Goal: Task Accomplishment & Management: Manage account settings

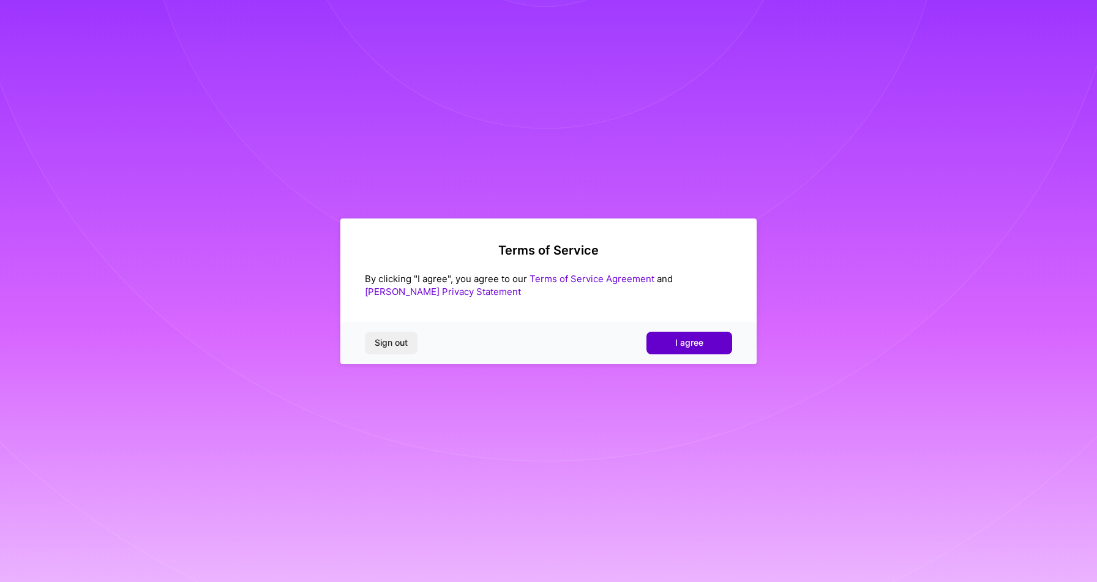
click at [683, 346] on span "I agree" at bounding box center [689, 343] width 28 height 12
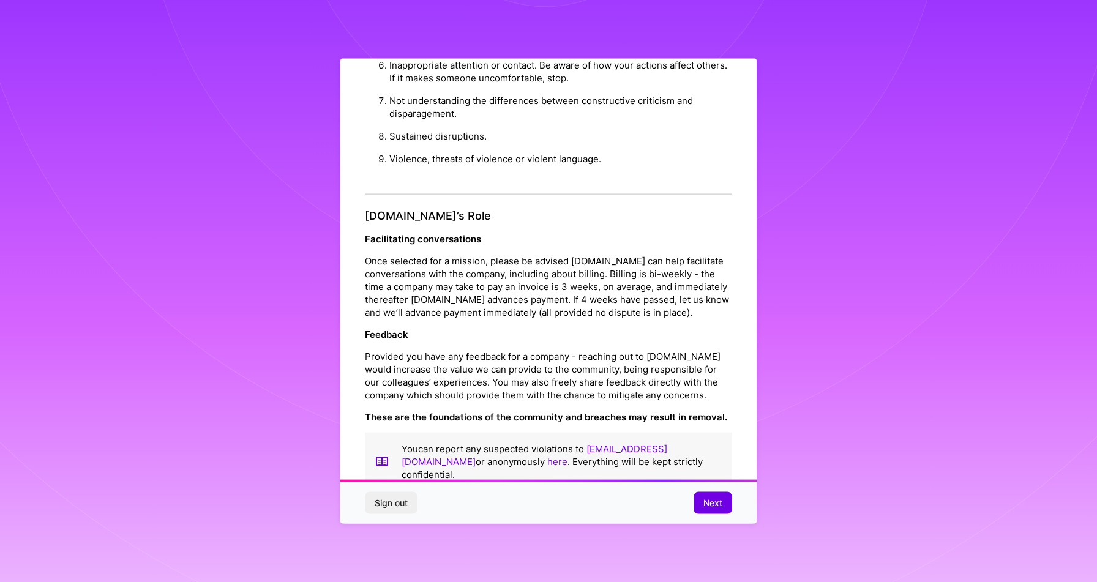
scroll to position [1211, 0]
click at [702, 507] on button "Next" at bounding box center [713, 503] width 39 height 22
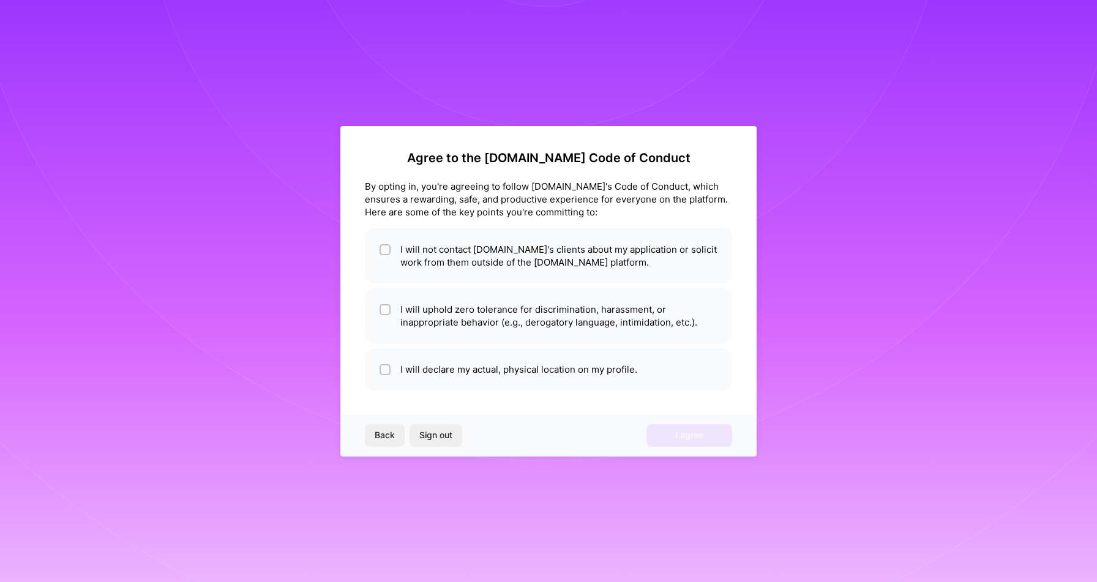
scroll to position [0, 0]
click at [525, 260] on li "I will not contact [DOMAIN_NAME]'s clients about my application or solicit work…" at bounding box center [548, 255] width 367 height 55
checkbox input "true"
click at [523, 297] on li "I will uphold zero tolerance for discrimination, harassment, or inappropriate b…" at bounding box center [548, 315] width 367 height 55
checkbox input "true"
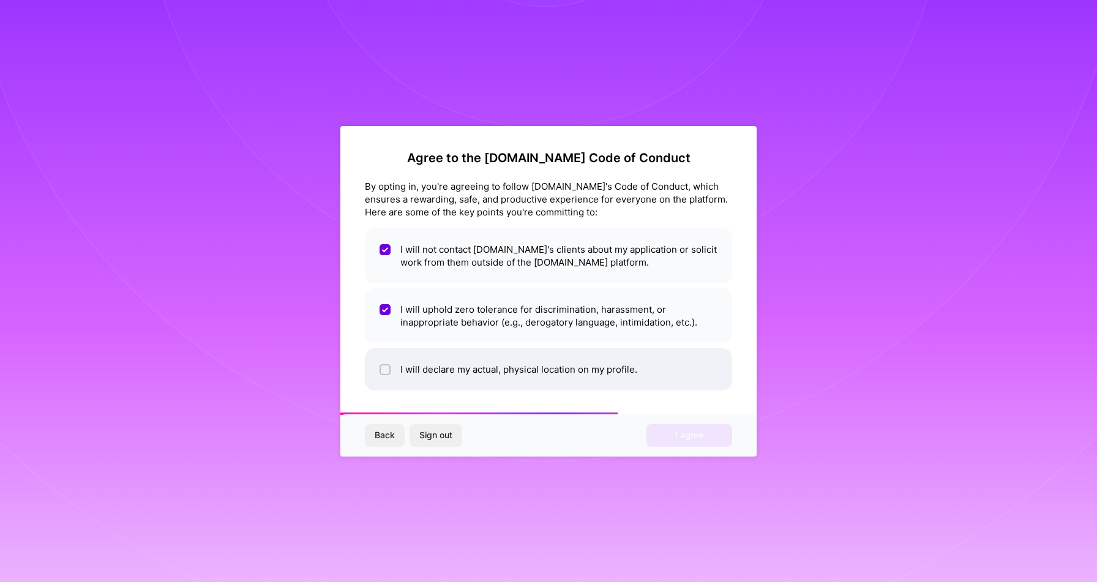
click at [501, 363] on li "I will declare my actual, physical location on my profile." at bounding box center [548, 369] width 367 height 42
checkbox input "true"
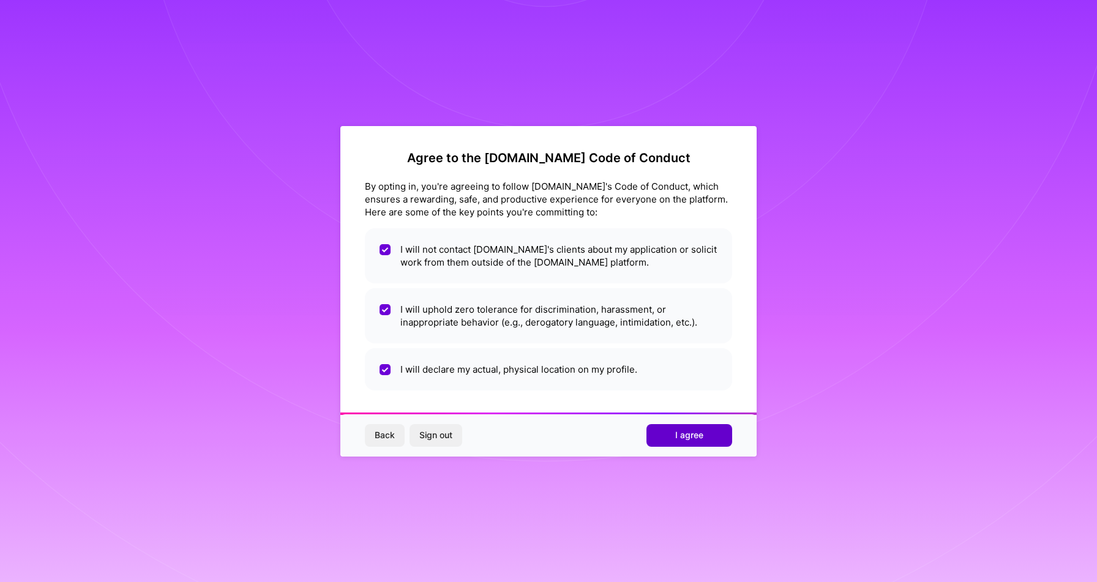
click at [689, 438] on span "I agree" at bounding box center [689, 435] width 28 height 12
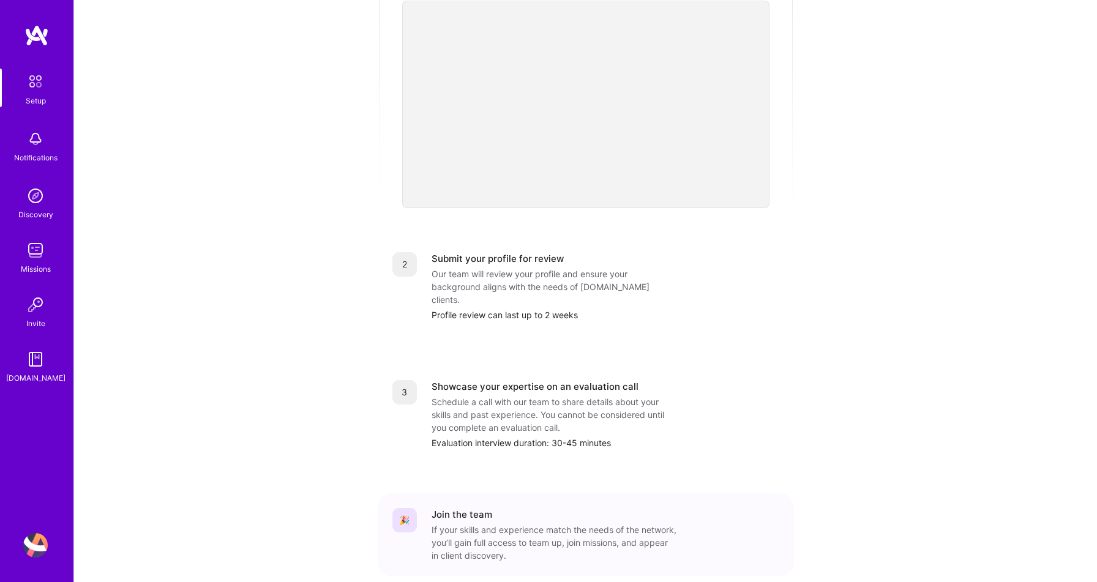
scroll to position [312, 0]
click at [28, 207] on img at bounding box center [35, 196] width 24 height 24
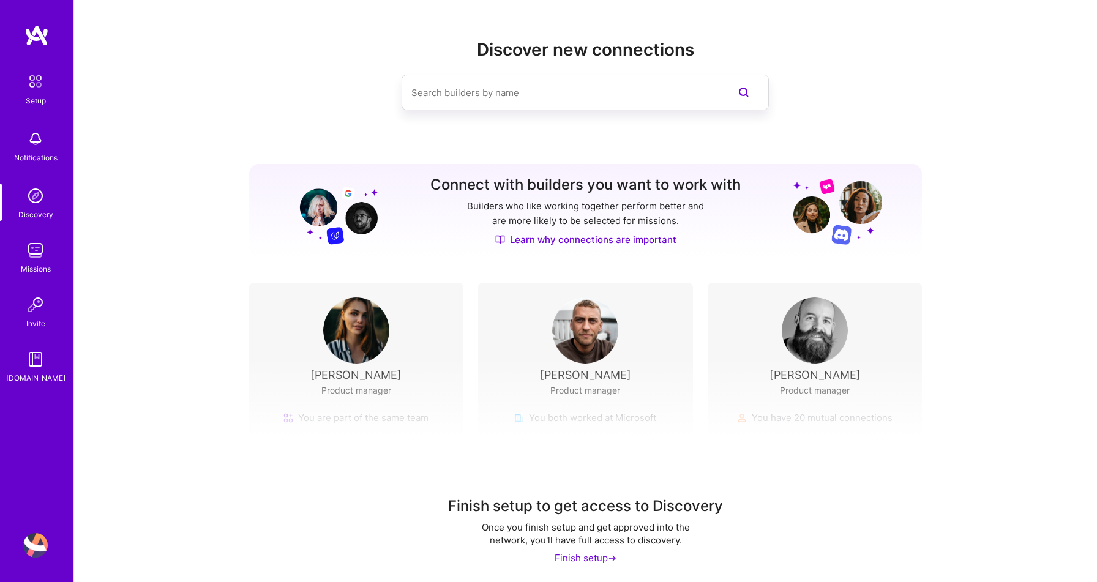
click at [42, 31] on img at bounding box center [36, 35] width 24 height 22
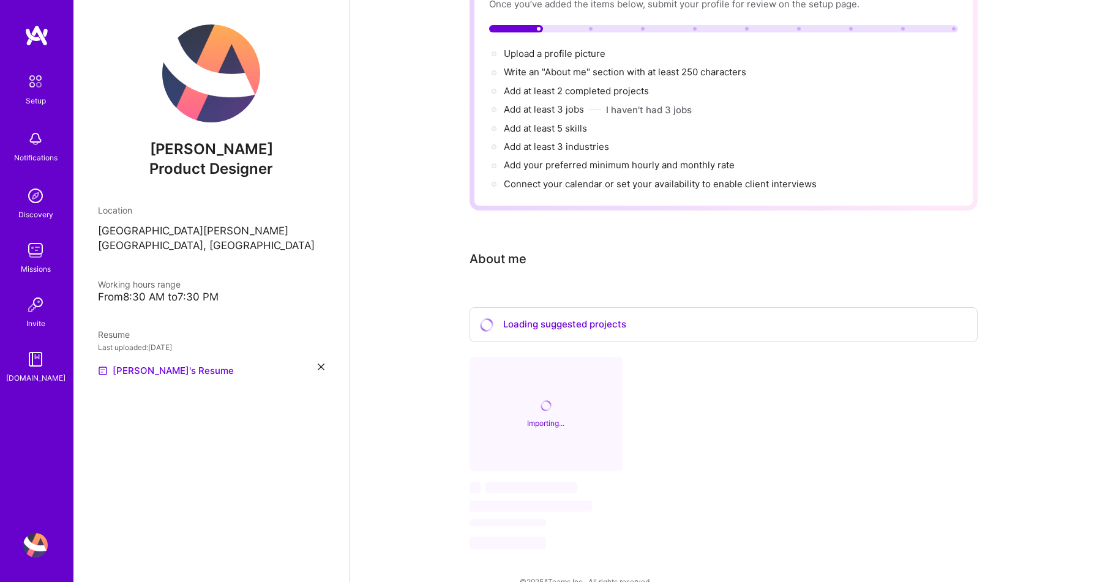
scroll to position [117, 0]
select select "US"
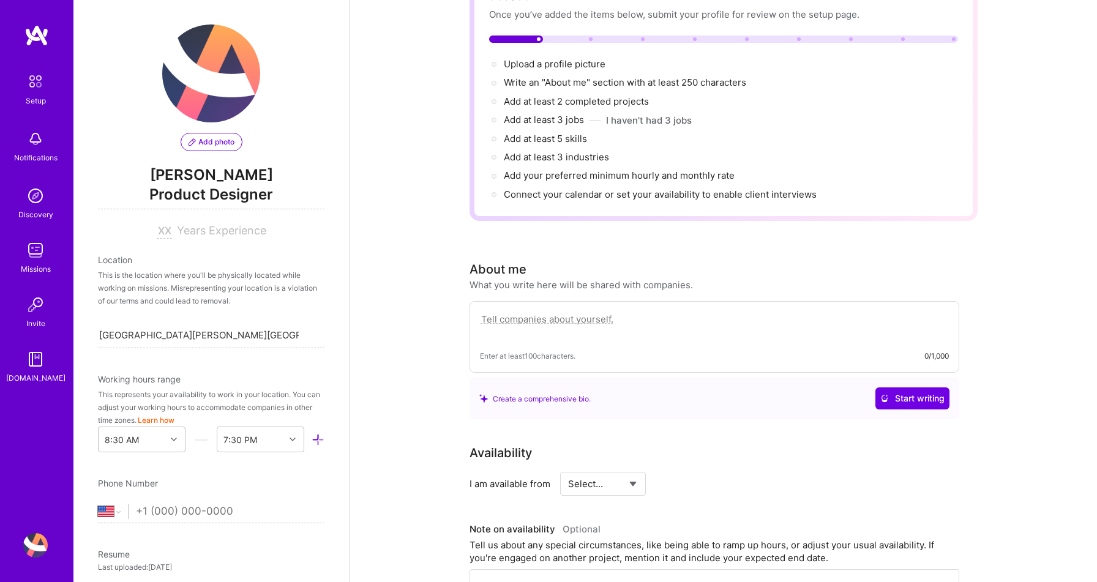
scroll to position [100, 1]
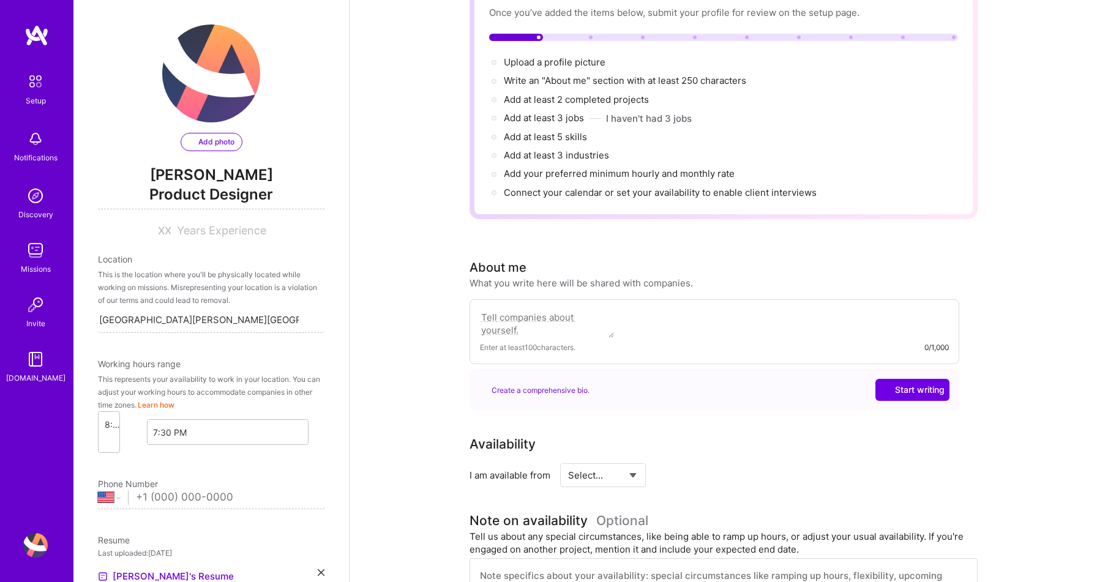
select select "US"
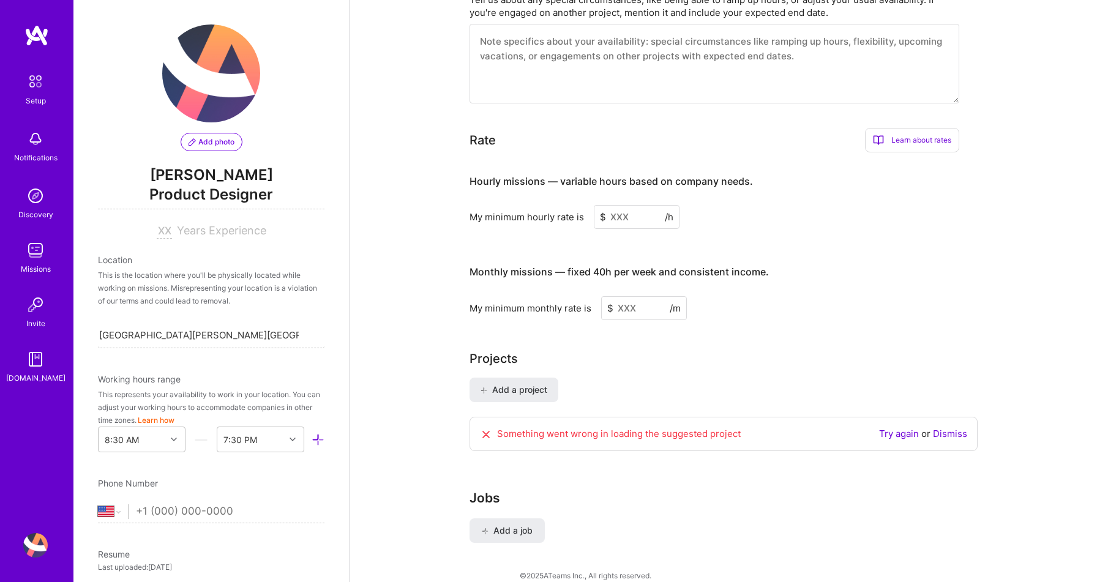
scroll to position [654, 0]
